Goal: Task Accomplishment & Management: Use online tool/utility

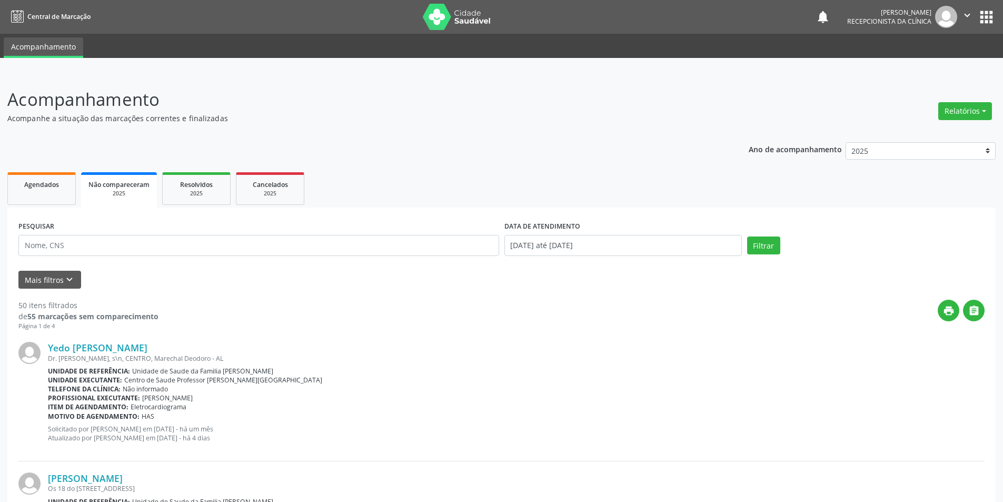
select select "7"
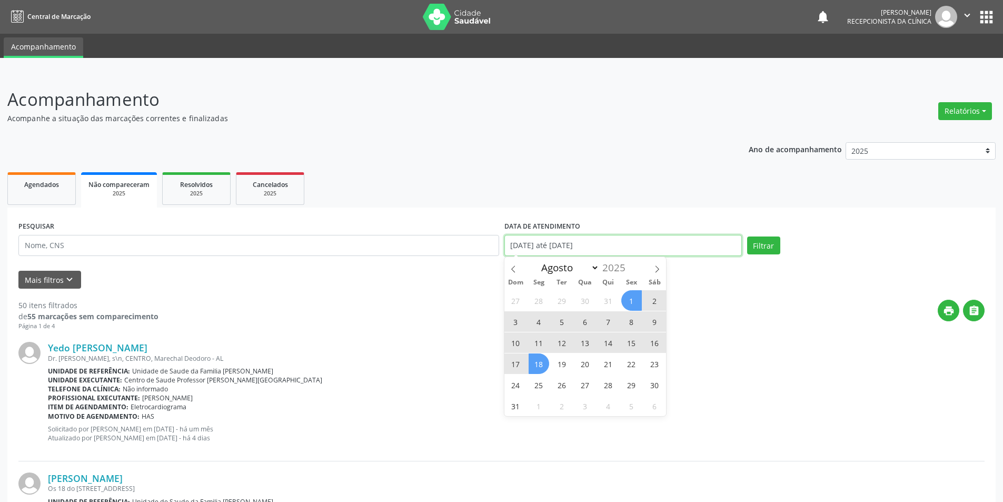
click at [691, 244] on input "01/08/2025 até 18/08/2025" at bounding box center [622, 245] width 237 height 21
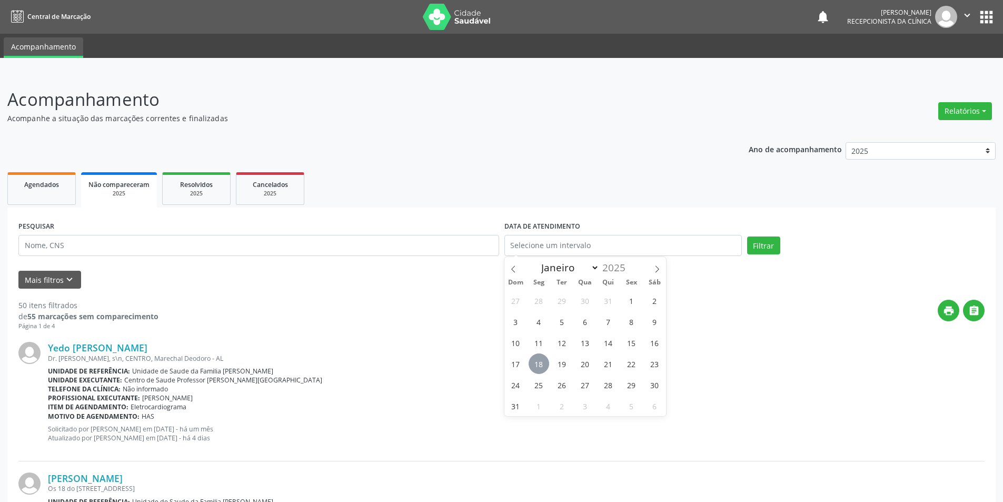
click at [541, 363] on span "18" at bounding box center [539, 363] width 21 height 21
type input "[DATE]"
click at [773, 244] on button "Filtrar" at bounding box center [763, 245] width 33 height 18
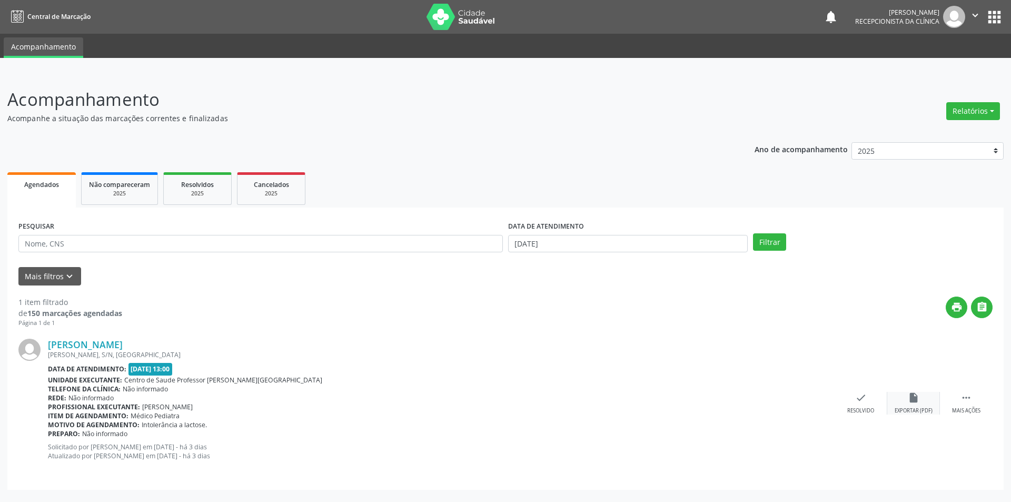
click at [916, 404] on div "insert_drive_file Exportar (PDF)" at bounding box center [913, 403] width 53 height 23
click at [858, 406] on div "check Resolvido" at bounding box center [861, 403] width 53 height 23
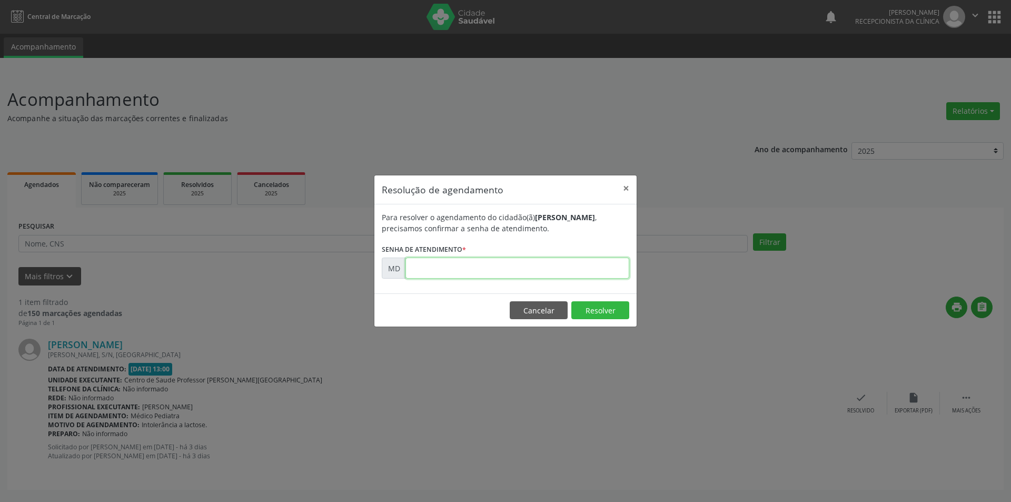
click at [450, 266] on input "text" at bounding box center [517, 268] width 224 height 21
paste input "00005657"
type input "00005657"
click at [596, 310] on button "Resolver" at bounding box center [600, 310] width 58 height 18
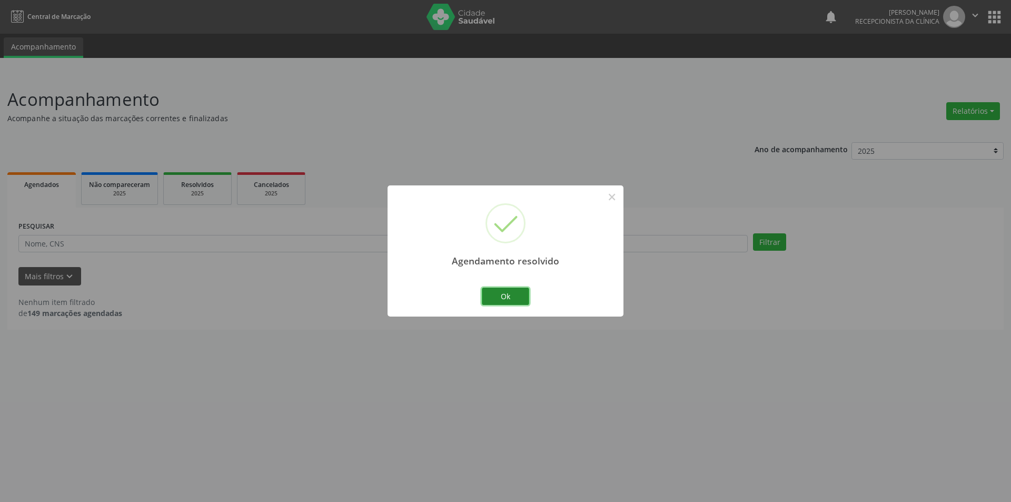
click at [489, 294] on button "Ok" at bounding box center [505, 297] width 47 height 18
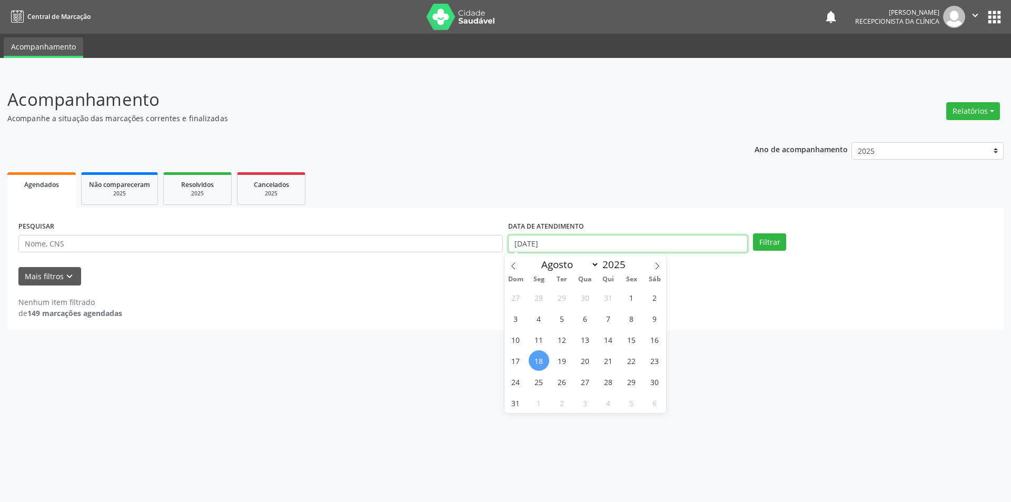
click at [585, 248] on input "[DATE]" at bounding box center [628, 244] width 240 height 18
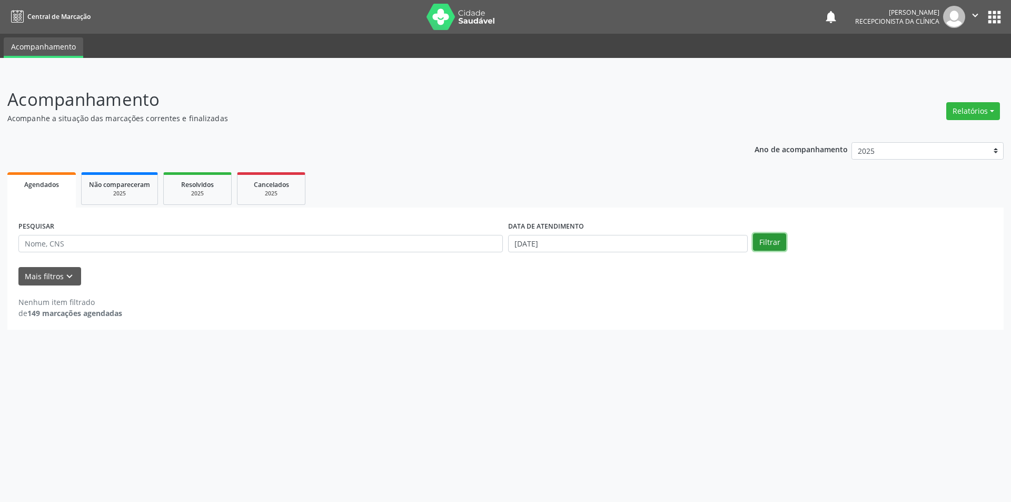
click at [773, 233] on button "Filtrar" at bounding box center [769, 242] width 33 height 18
click at [213, 191] on div "2025" at bounding box center [197, 194] width 53 height 8
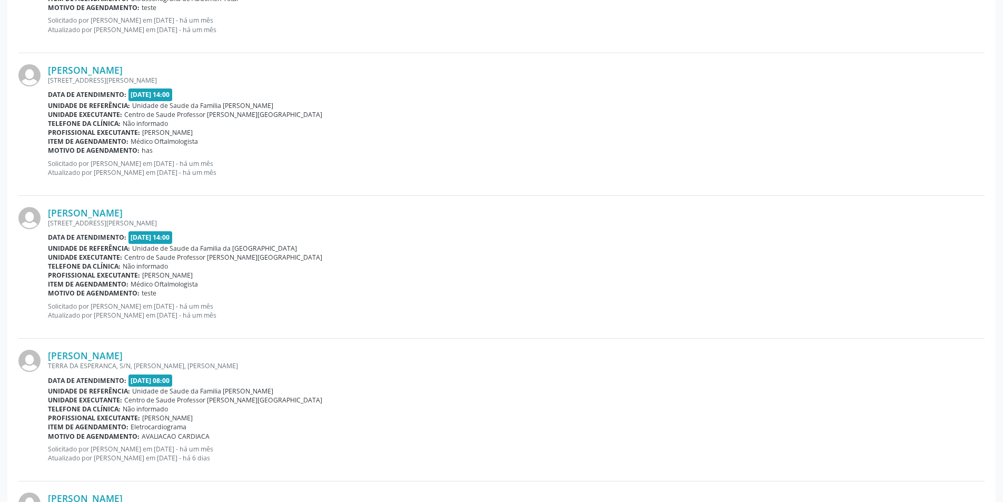
scroll to position [421, 0]
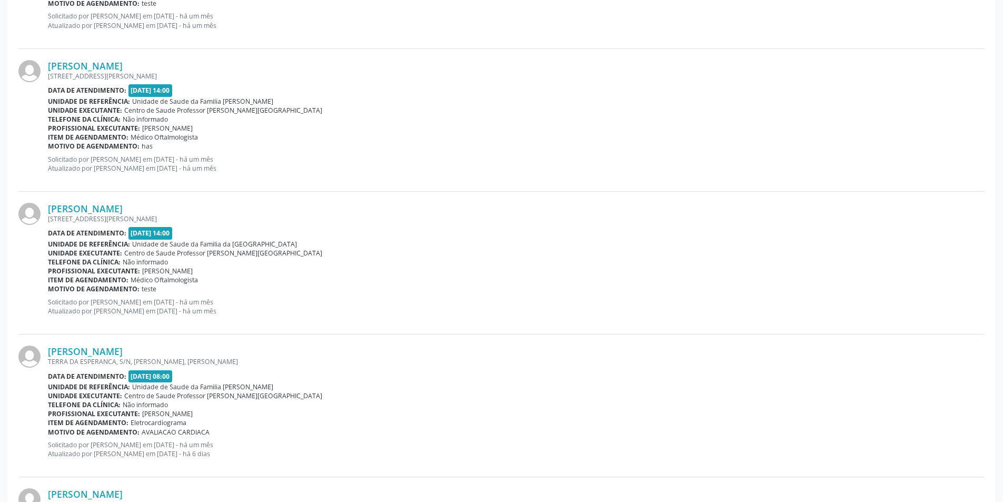
drag, startPoint x: 143, startPoint y: 201, endPoint x: 409, endPoint y: 299, distance: 283.7
click at [410, 299] on p "Solicitado por [PERSON_NAME] em [DATE] - há um mês Atualizado por [PERSON_NAME]…" at bounding box center [516, 307] width 937 height 18
click at [98, 224] on div "[PERSON_NAME] [STREET_ADDRESS][PERSON_NAME] Data de atendimento: [DATE] 14:00 U…" at bounding box center [516, 263] width 937 height 120
click at [92, 205] on link "[PERSON_NAME]" at bounding box center [85, 209] width 75 height 12
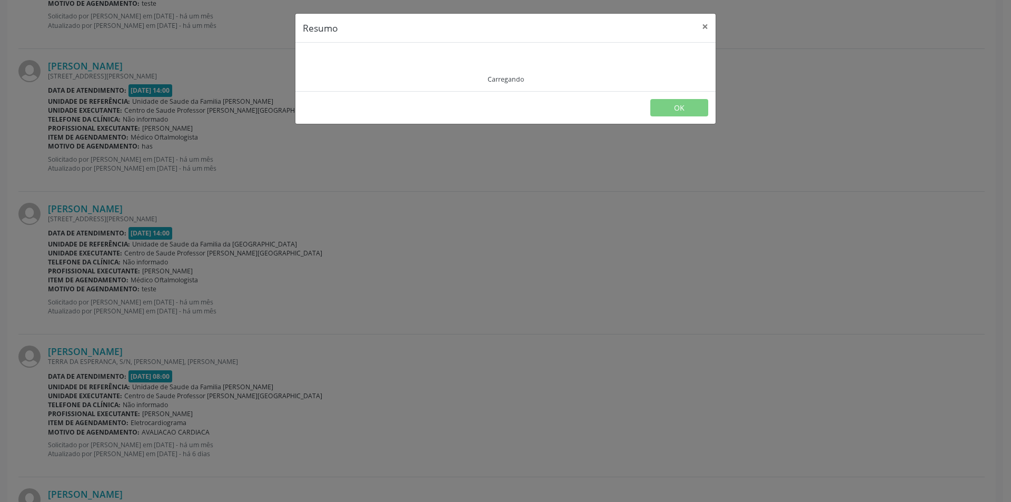
click at [92, 205] on div "Resumo × Carregando OK" at bounding box center [505, 251] width 1011 height 502
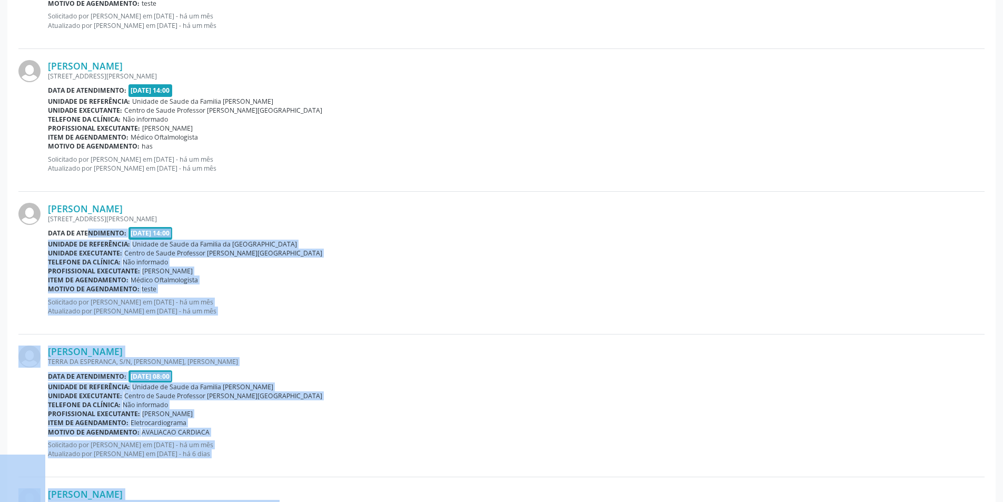
click at [92, 205] on link "[PERSON_NAME]" at bounding box center [85, 209] width 75 height 12
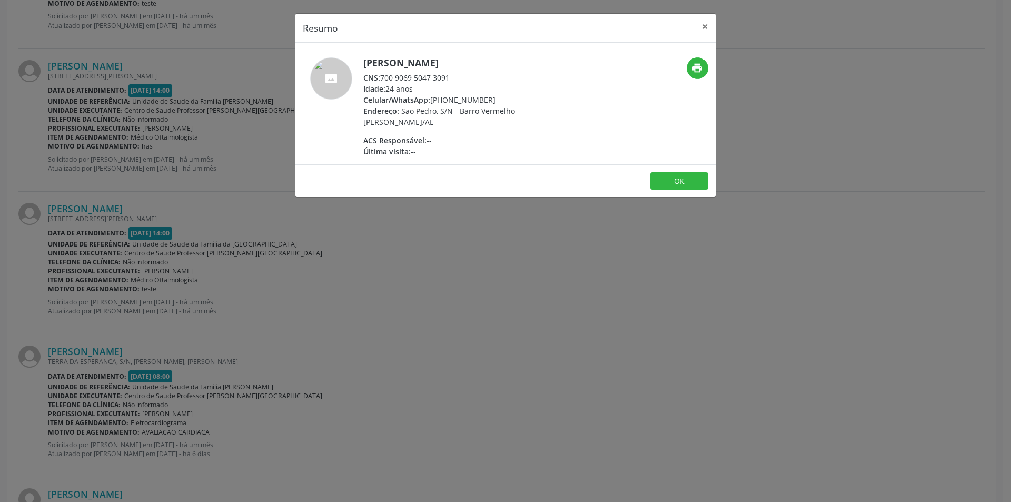
click at [353, 252] on div "Resumo × [PERSON_NAME] CNS: 700 9069 5047 3091 Idade: 24 anos Celular/WhatsApp:…" at bounding box center [505, 251] width 1011 height 502
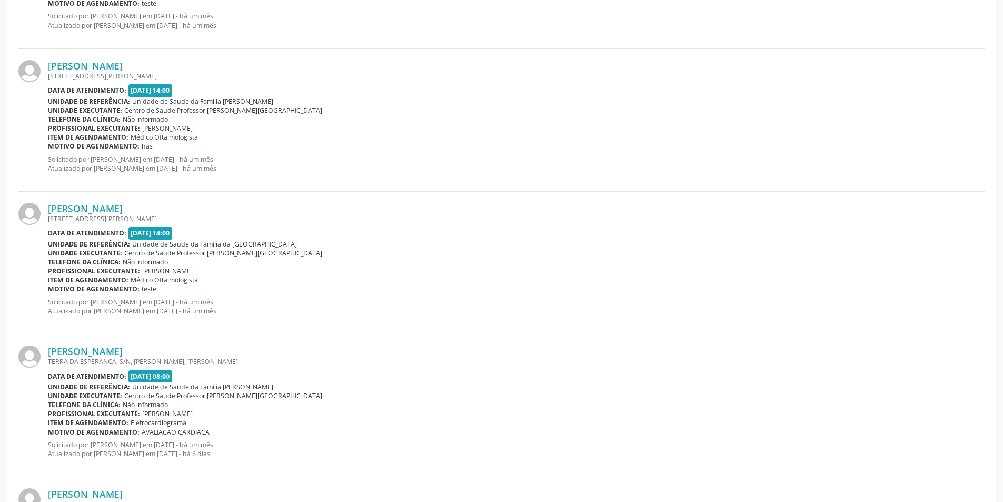
click at [28, 216] on img at bounding box center [29, 214] width 22 height 22
click at [38, 214] on img at bounding box center [29, 214] width 22 height 22
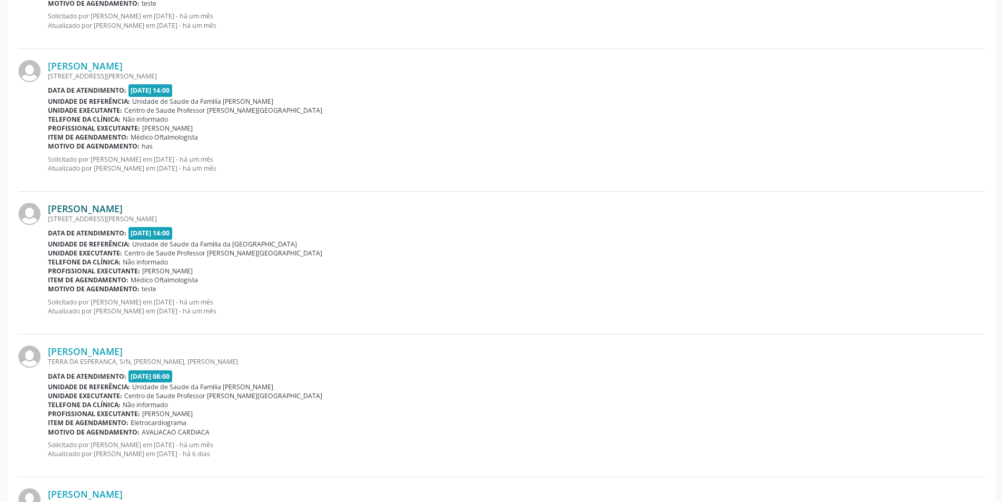
click at [84, 210] on link "[PERSON_NAME]" at bounding box center [85, 209] width 75 height 12
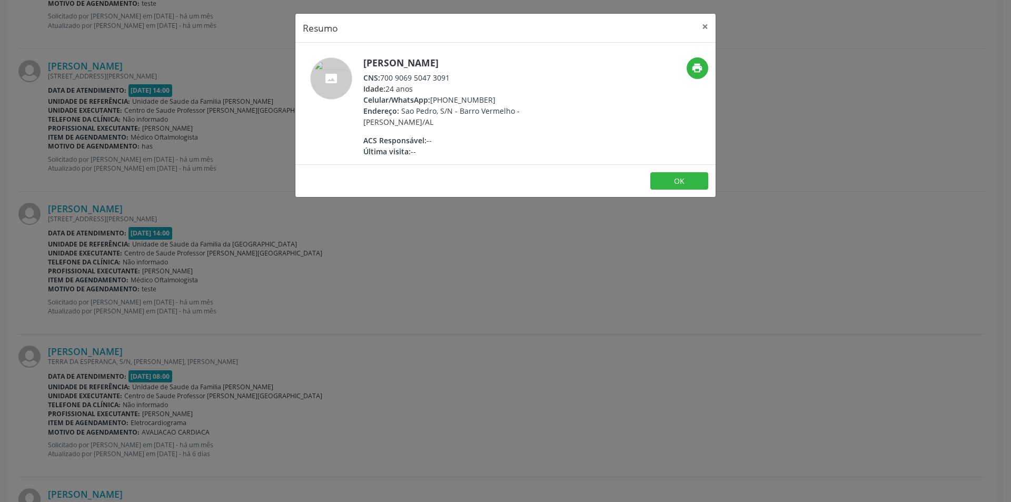
click at [382, 153] on span "Última visita:" at bounding box center [386, 151] width 47 height 10
click at [478, 146] on div "Última visita: --" at bounding box center [465, 151] width 205 height 11
click at [703, 22] on button "×" at bounding box center [705, 27] width 21 height 26
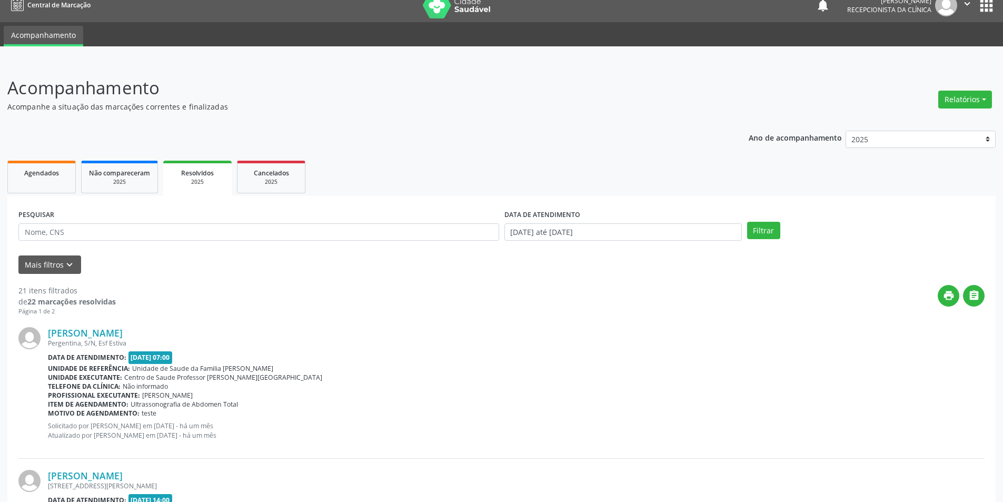
scroll to position [0, 0]
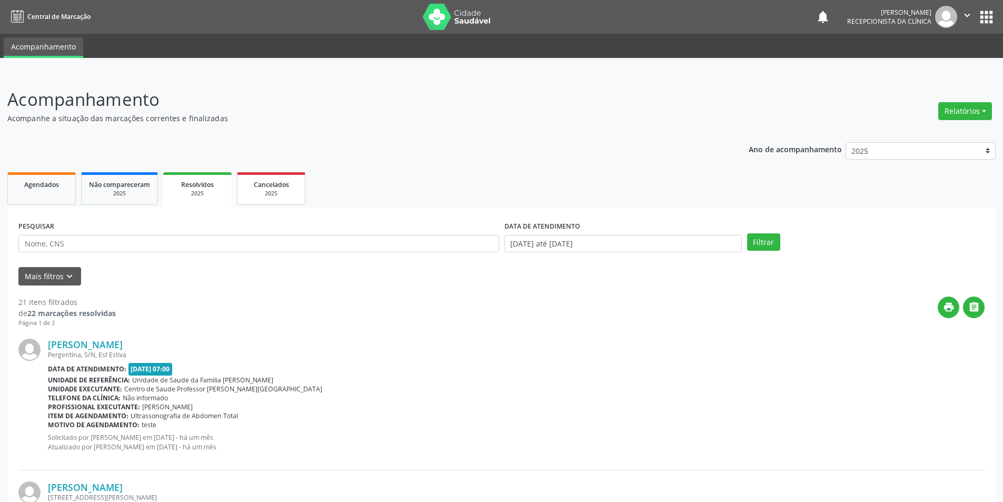
click at [287, 190] on div "2025" at bounding box center [271, 194] width 53 height 8
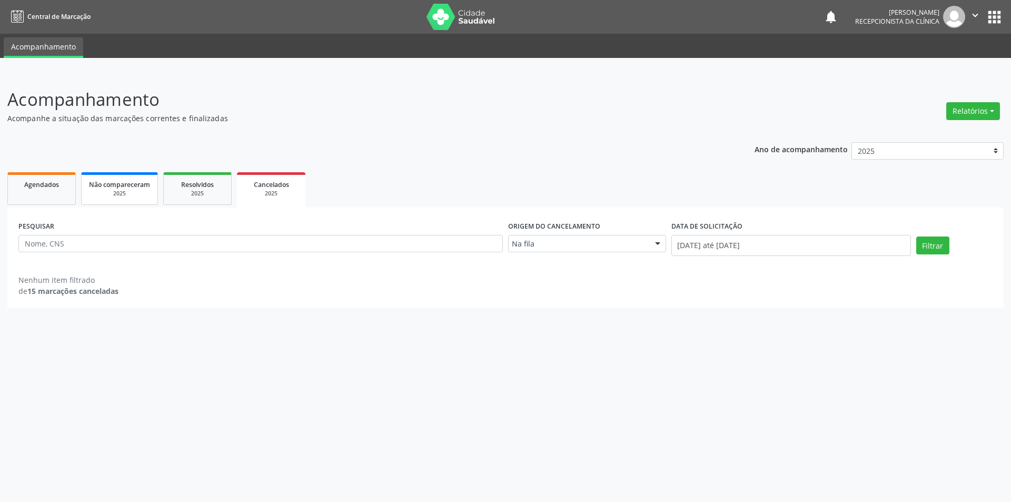
click at [140, 197] on div "2025" at bounding box center [119, 194] width 61 height 8
